Goal: Task Accomplishment & Management: Complete application form

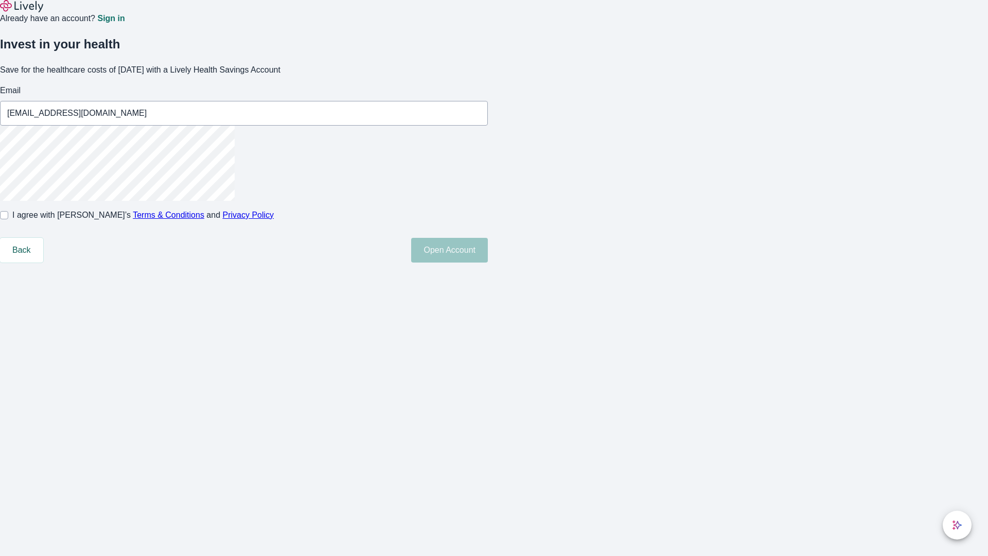
click at [8, 219] on input "I agree with Lively’s Terms & Conditions and Privacy Policy" at bounding box center [4, 215] width 8 height 8
checkbox input "true"
click at [488, 262] on button "Open Account" at bounding box center [449, 250] width 77 height 25
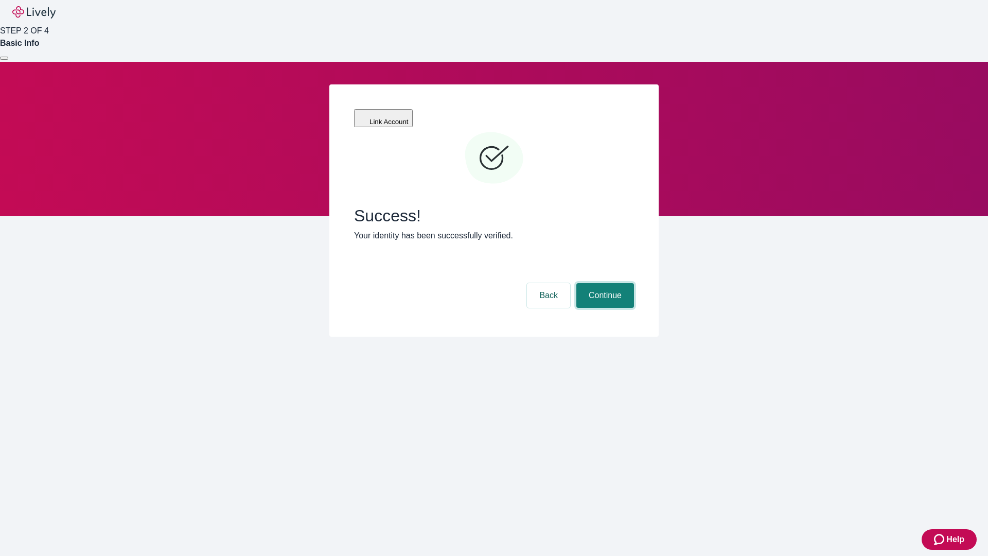
click at [604, 283] on button "Continue" at bounding box center [605, 295] width 58 height 25
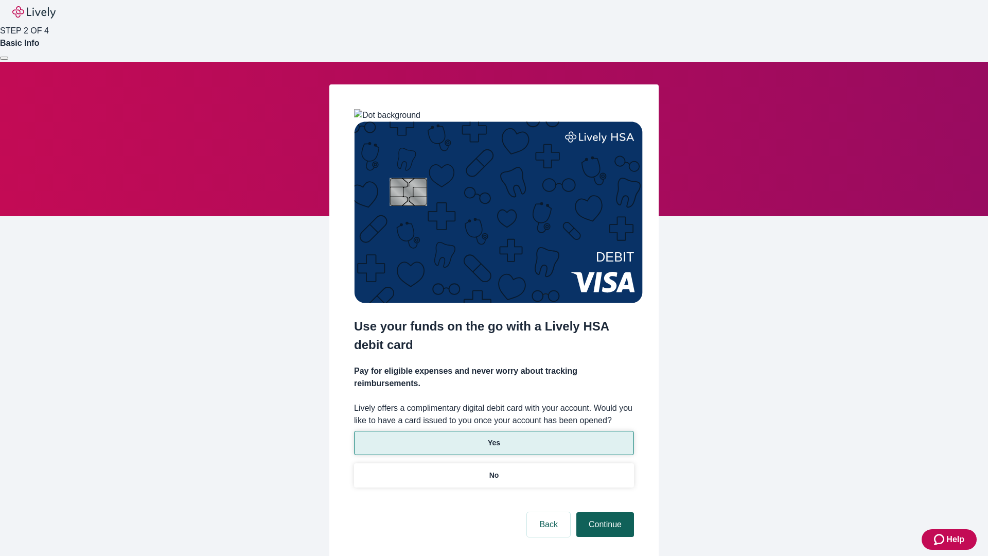
click at [493, 470] on p "No" at bounding box center [494, 475] width 10 height 11
click at [604, 512] on button "Continue" at bounding box center [605, 524] width 58 height 25
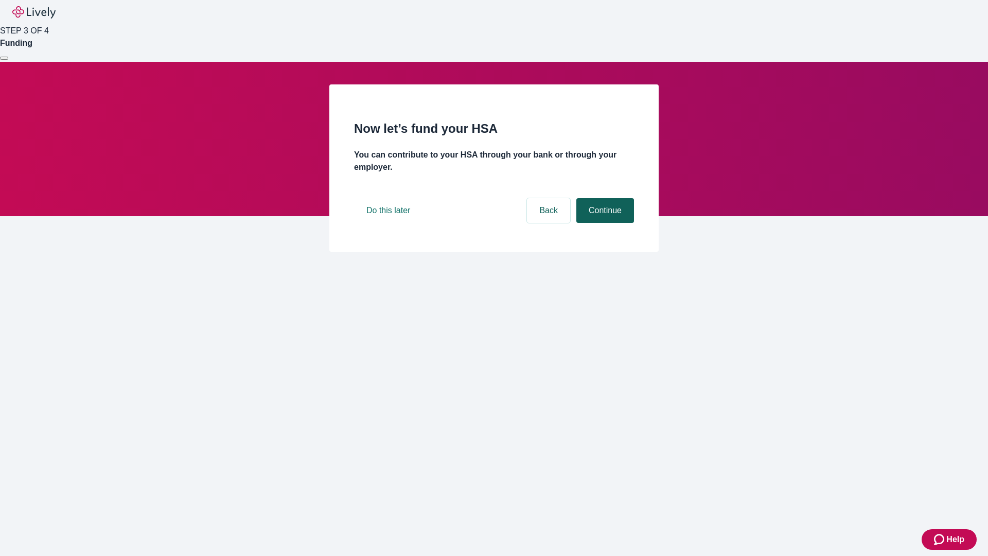
click at [604, 223] on button "Continue" at bounding box center [605, 210] width 58 height 25
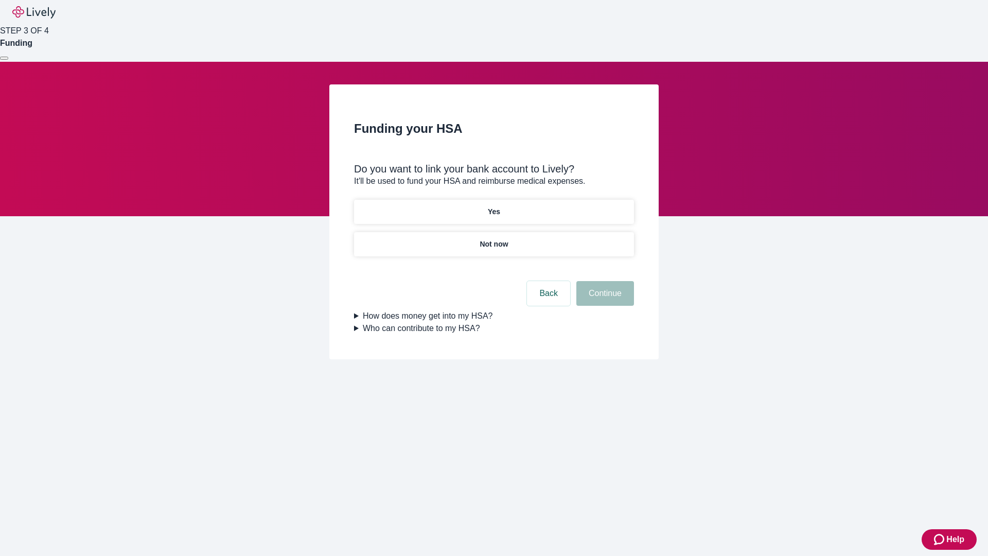
click at [493, 206] on p "Yes" at bounding box center [494, 211] width 12 height 11
click at [604, 281] on button "Continue" at bounding box center [605, 293] width 58 height 25
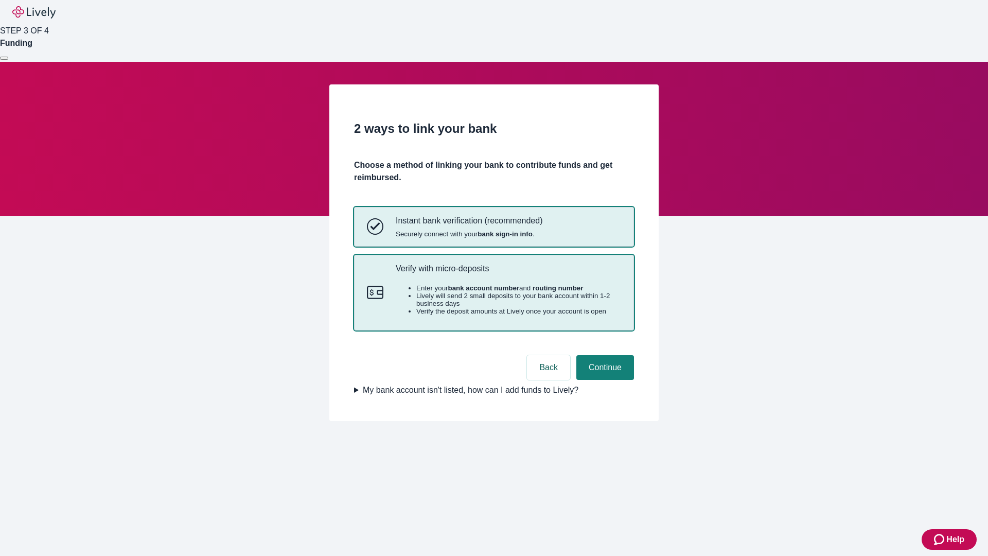
click at [508, 273] on p "Verify with micro-deposits" at bounding box center [508, 268] width 225 height 10
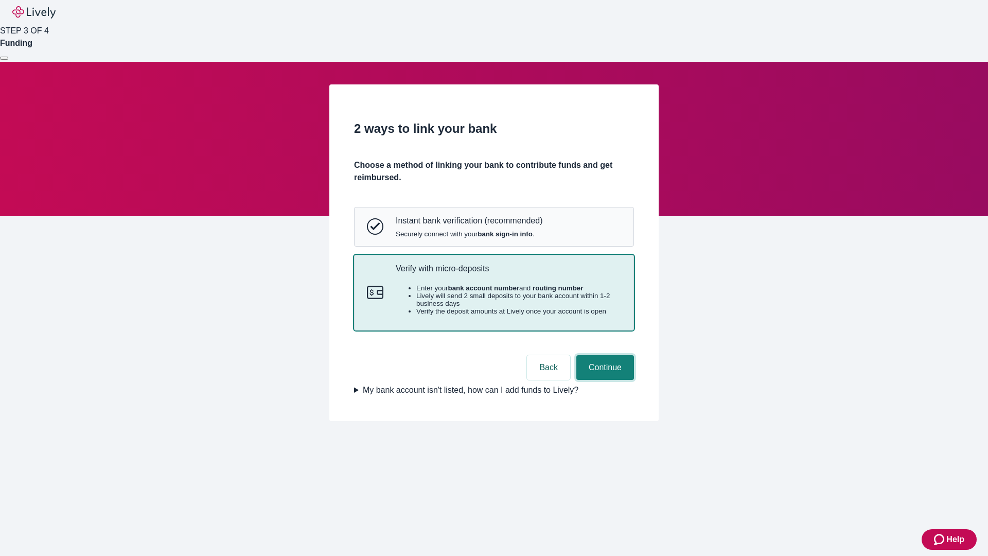
click at [604, 380] on button "Continue" at bounding box center [605, 367] width 58 height 25
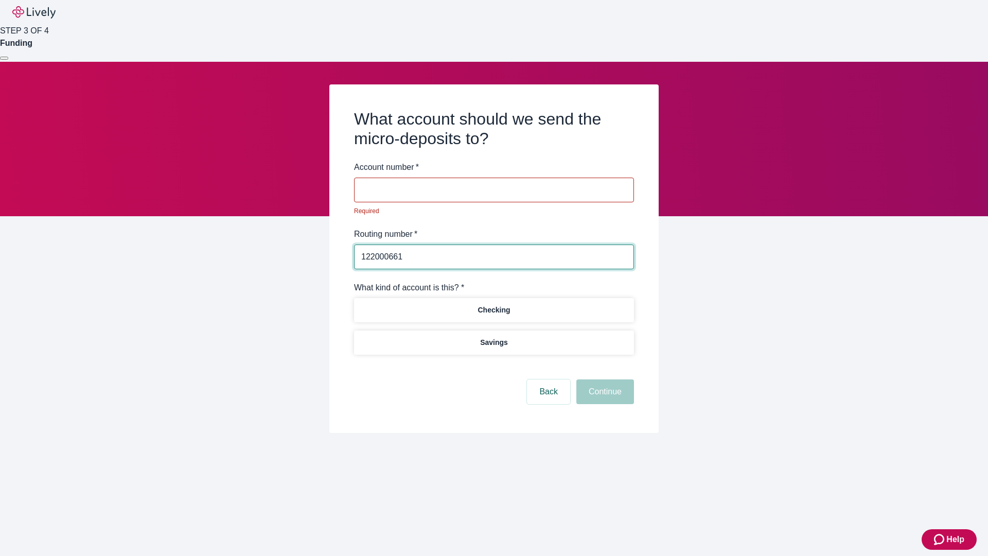
type input "122000661"
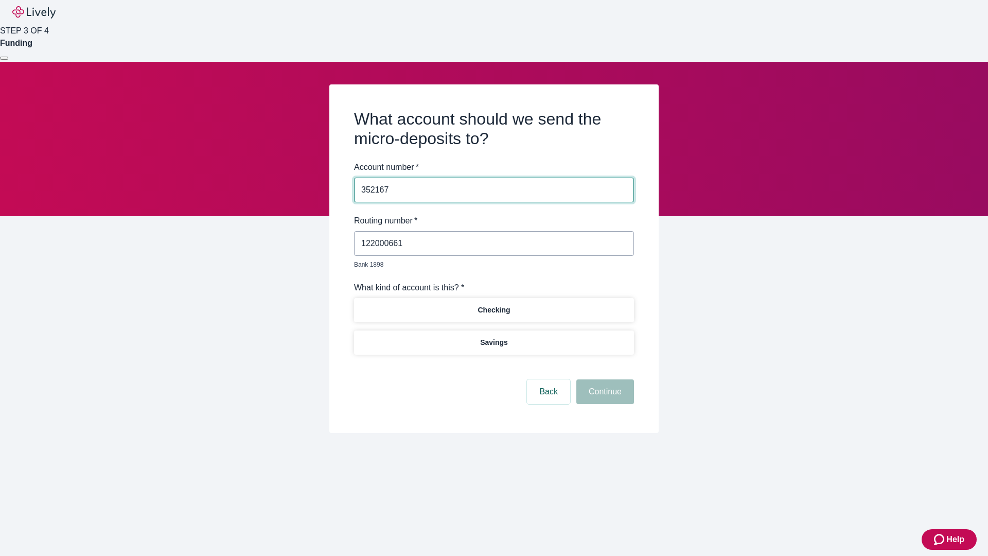
type input "352167"
click at [493, 305] on p "Checking" at bounding box center [493, 310] width 32 height 11
click at [604, 380] on button "Continue" at bounding box center [605, 391] width 58 height 25
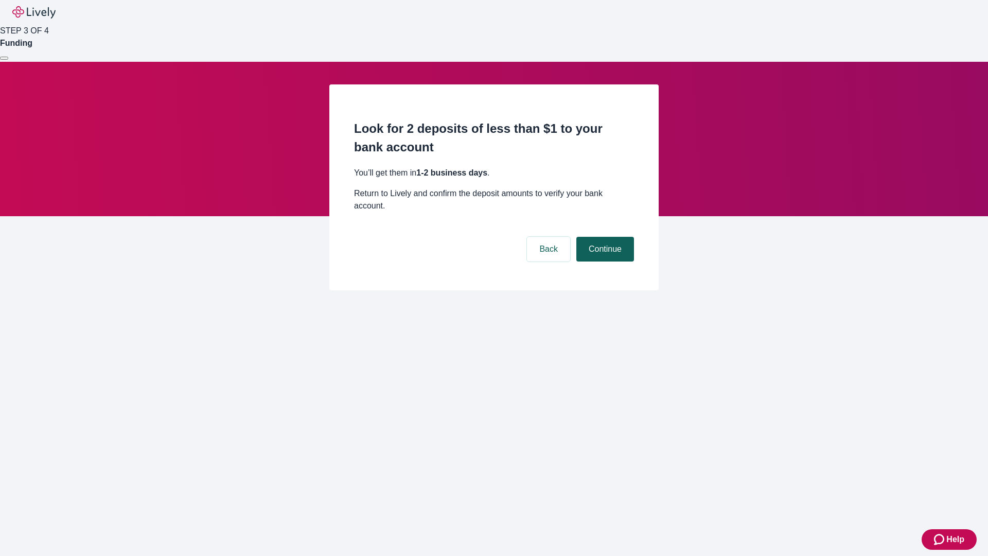
click at [604, 237] on button "Continue" at bounding box center [605, 249] width 58 height 25
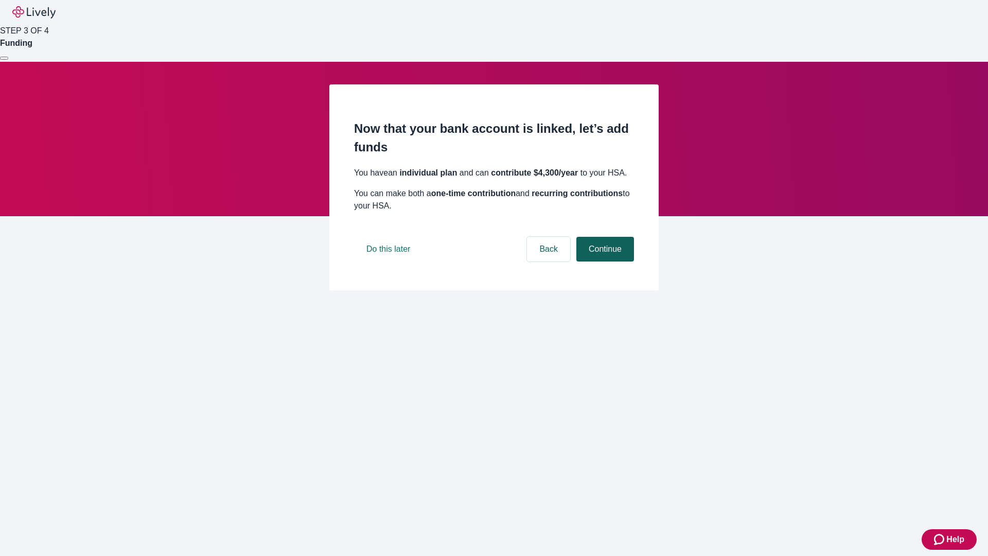
click at [604, 261] on button "Continue" at bounding box center [605, 249] width 58 height 25
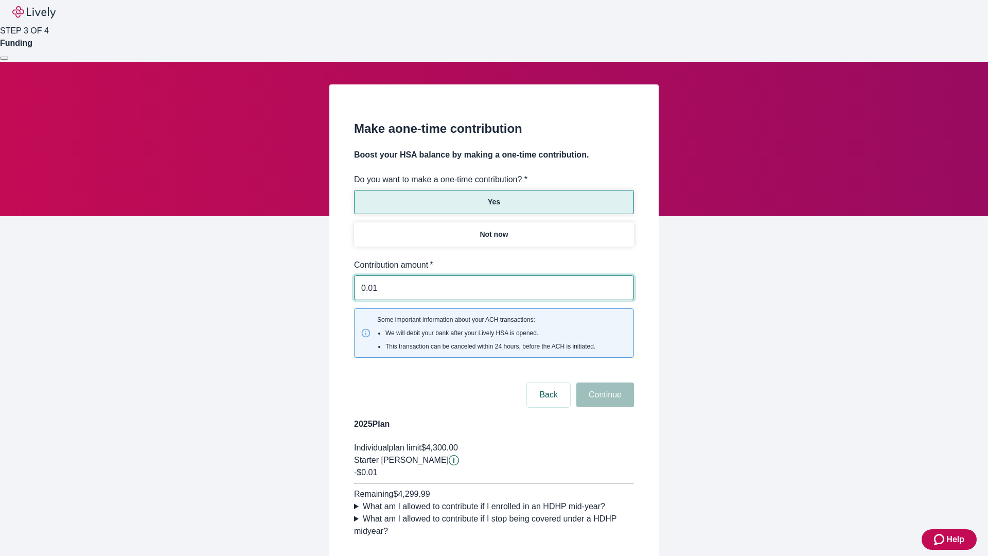
type input "0.01"
click at [604, 382] on button "Continue" at bounding box center [605, 394] width 58 height 25
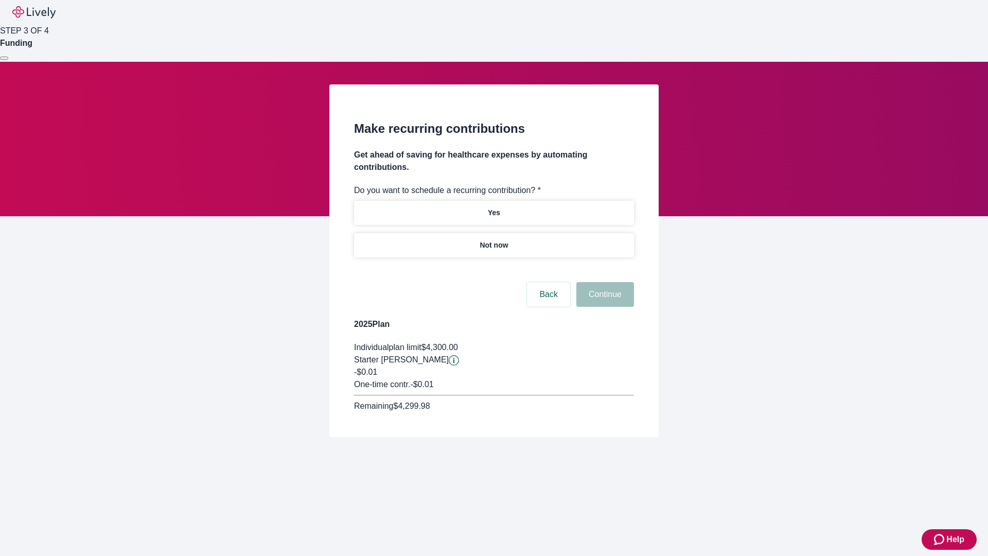
click at [493, 240] on p "Not now" at bounding box center [494, 245] width 28 height 11
click at [604, 282] on button "Continue" at bounding box center [605, 294] width 58 height 25
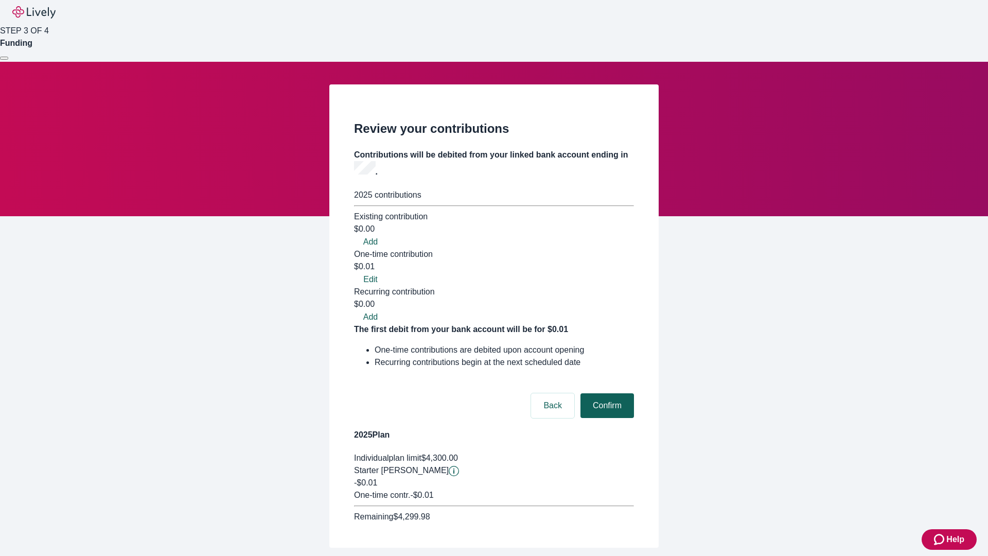
click at [606, 393] on button "Confirm" at bounding box center [607, 405] width 54 height 25
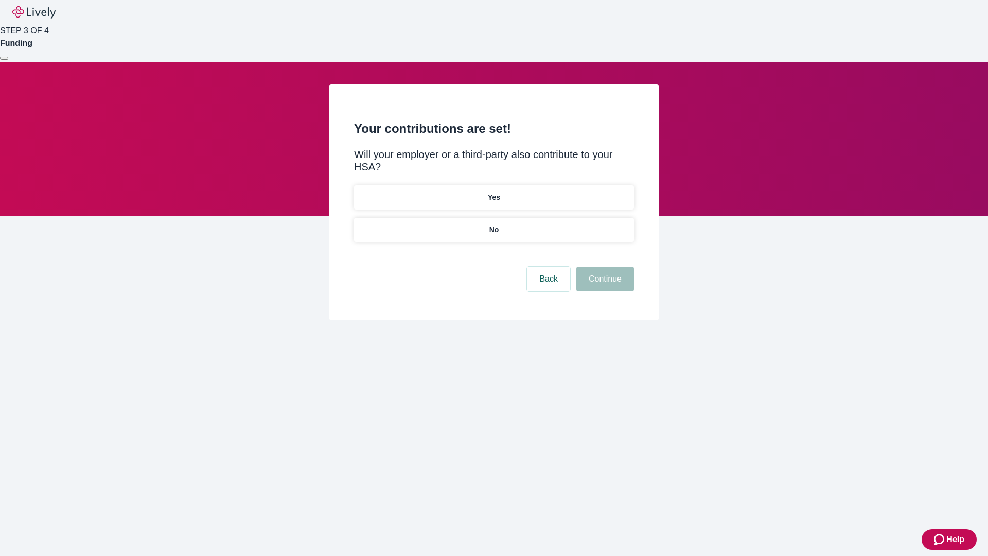
click at [493, 224] on p "No" at bounding box center [494, 229] width 10 height 11
click at [604, 267] on button "Continue" at bounding box center [605, 279] width 58 height 25
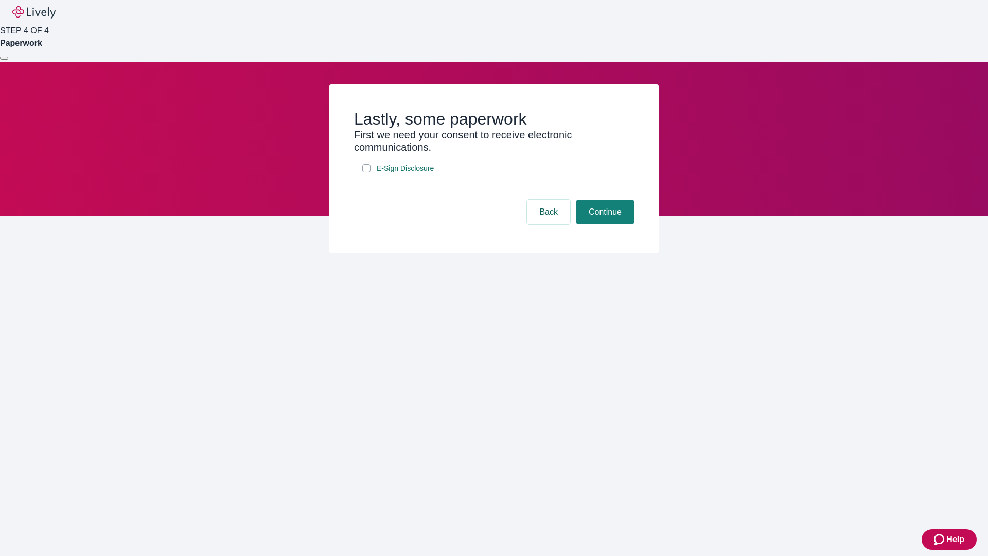
click at [366, 172] on input "E-Sign Disclosure" at bounding box center [366, 168] width 8 height 8
checkbox input "true"
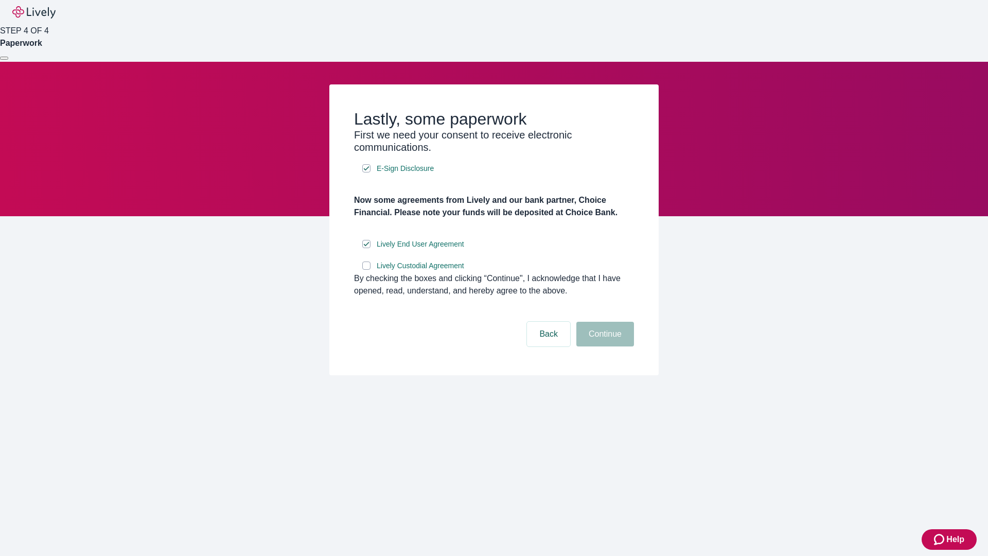
click at [366, 270] on input "Lively Custodial Agreement" at bounding box center [366, 265] width 8 height 8
checkbox input "true"
click at [604, 346] on button "Continue" at bounding box center [605, 334] width 58 height 25
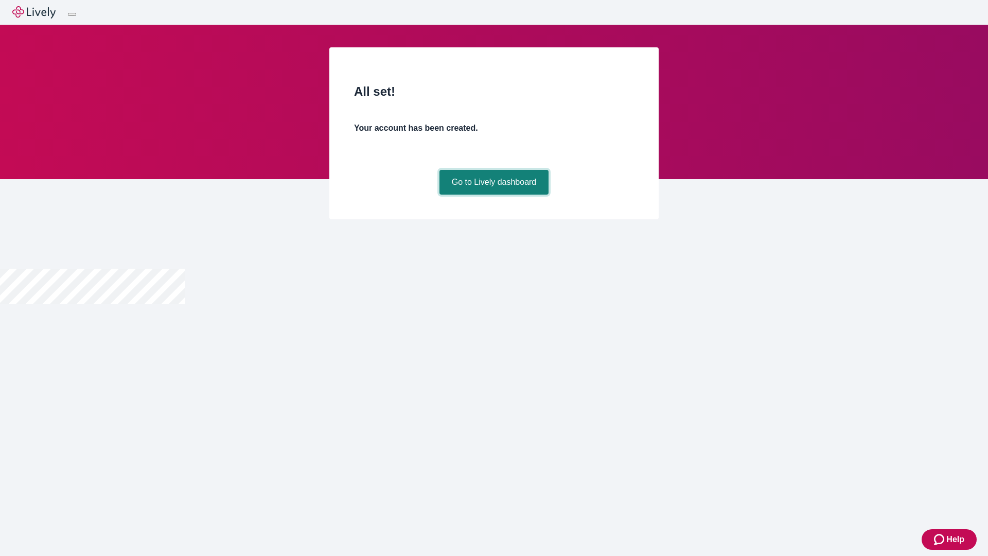
click at [493, 194] on link "Go to Lively dashboard" at bounding box center [494, 182] width 110 height 25
